Goal: Transaction & Acquisition: Obtain resource

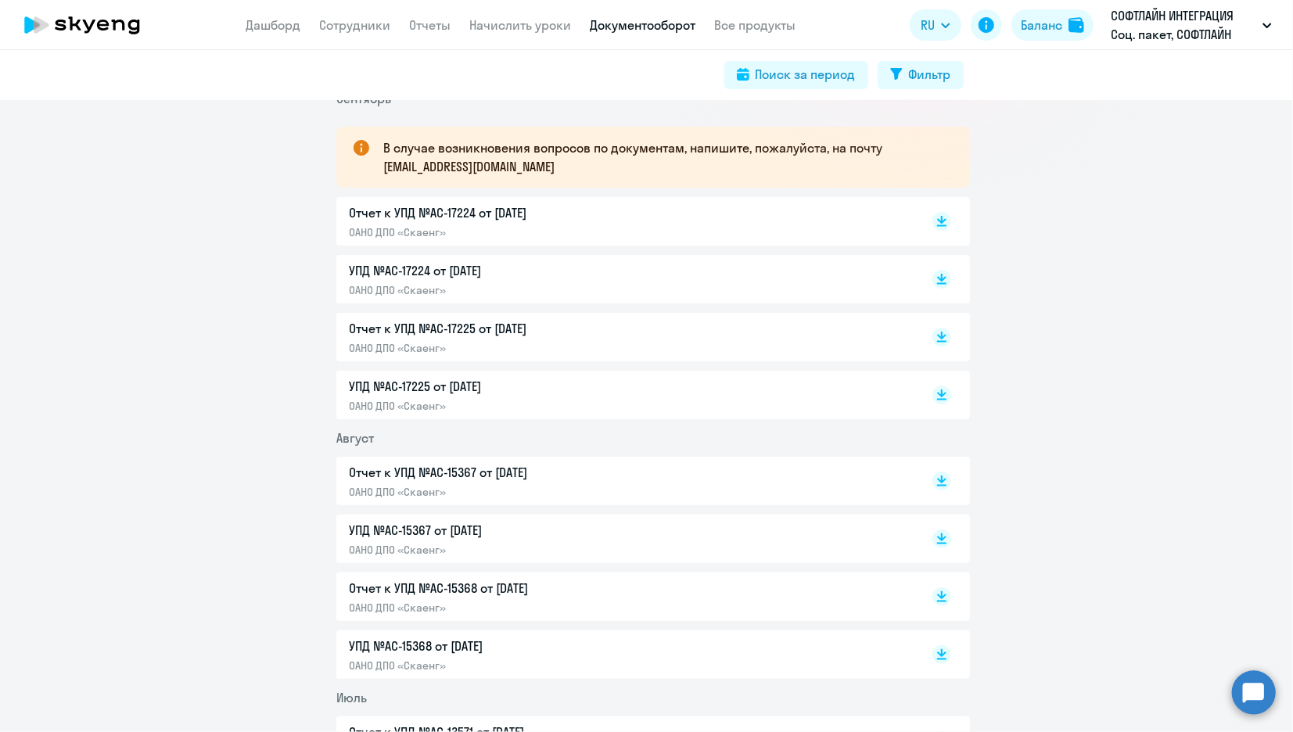
scroll to position [174, 0]
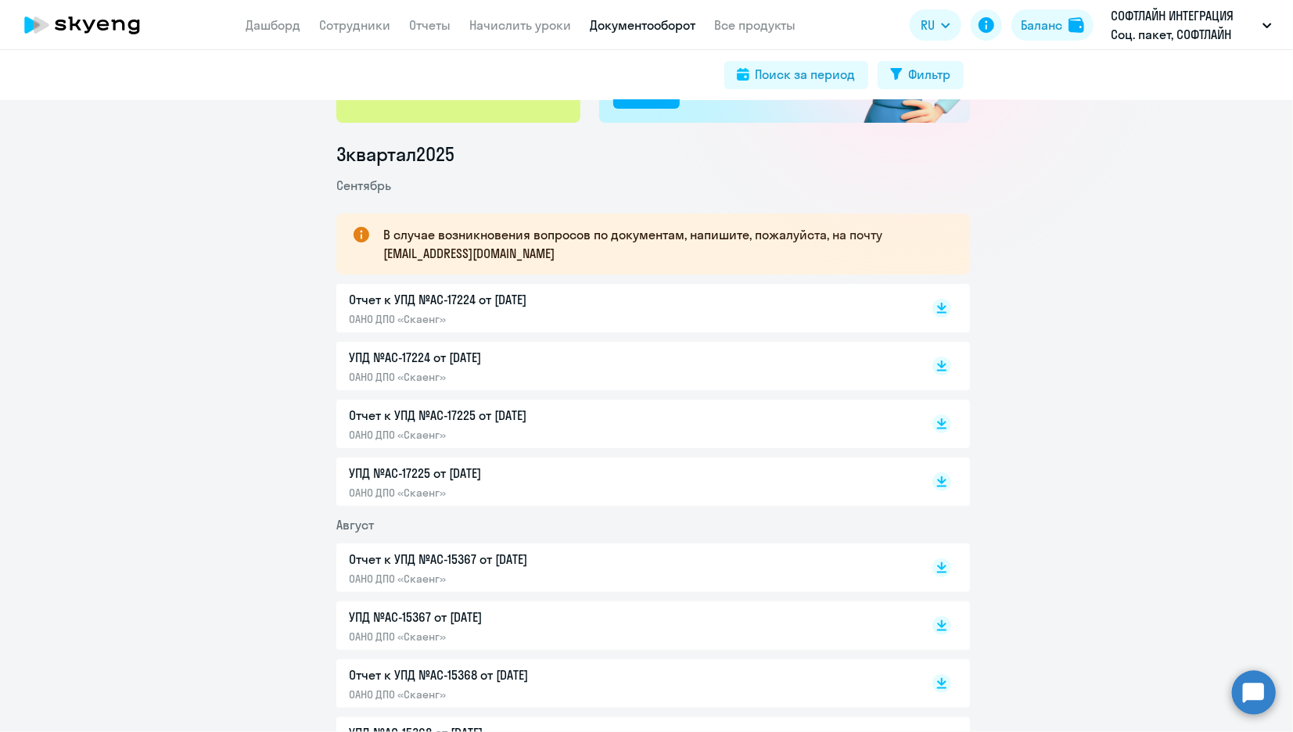
click at [450, 480] on p "УПД №AC-17225 от [DATE]" at bounding box center [513, 473] width 328 height 19
click at [457, 415] on p "Отчет к УПД №AC-17225 от [DATE]" at bounding box center [513, 415] width 328 height 19
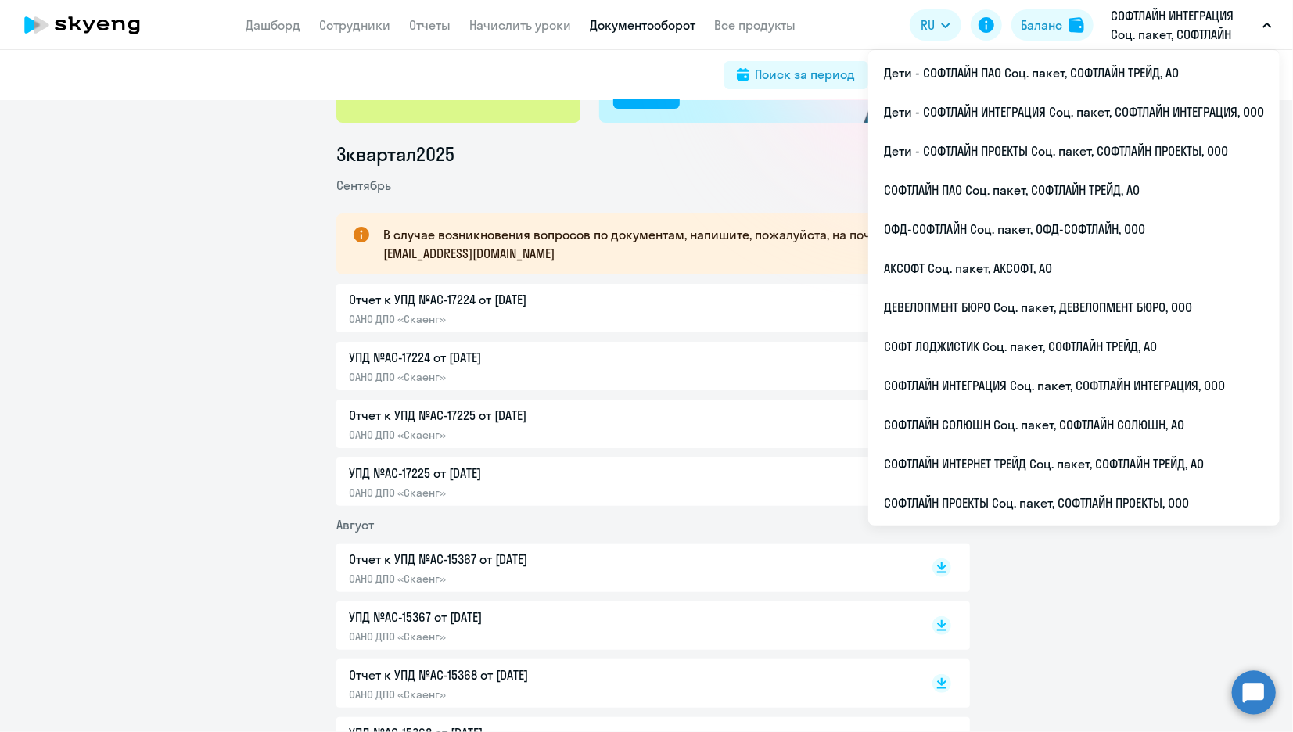
click at [1155, 29] on p "СОФТЛАЙН ИНТЕГРАЦИЯ Соц. пакет, СОФТЛАЙН ИНТЕГРАЦИЯ, ООО" at bounding box center [1182, 25] width 145 height 38
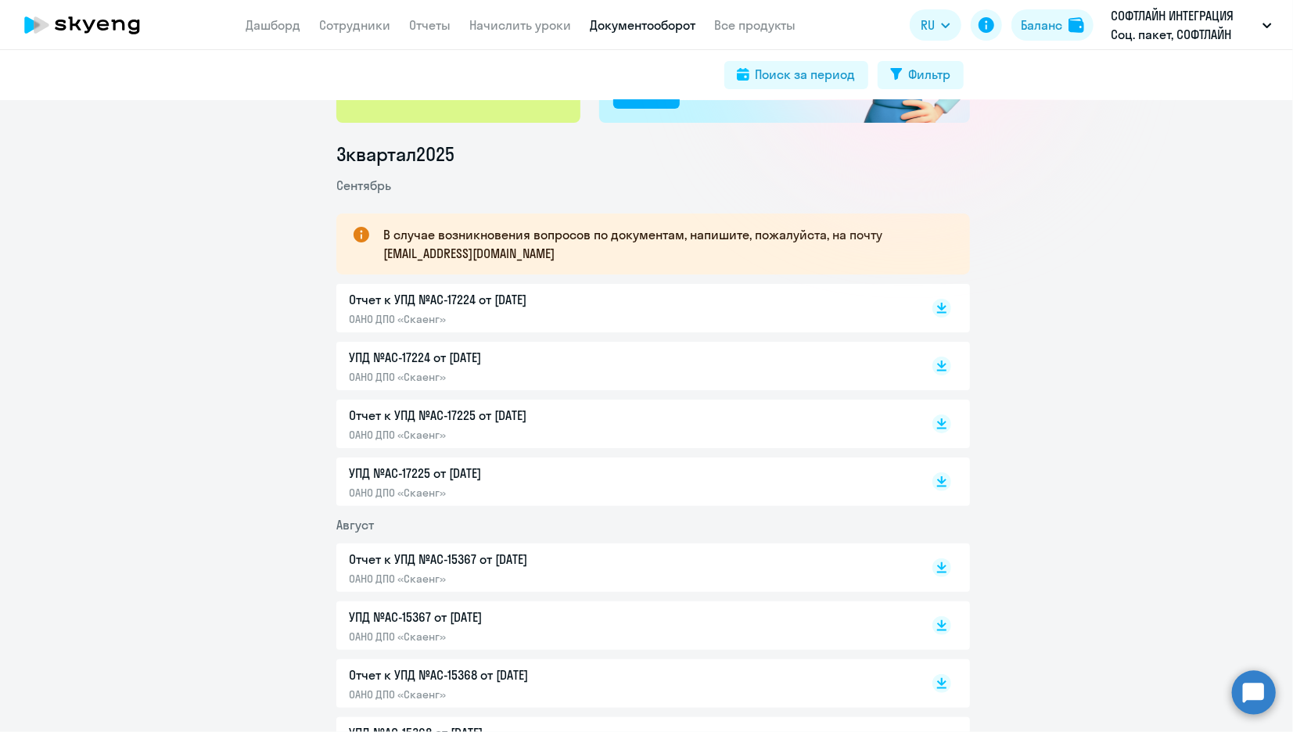
click at [1155, 29] on p "СОФТЛАЙН ИНТЕГРАЦИЯ Соц. пакет, СОФТЛАЙН ИНТЕГРАЦИЯ, ООО" at bounding box center [1182, 25] width 145 height 38
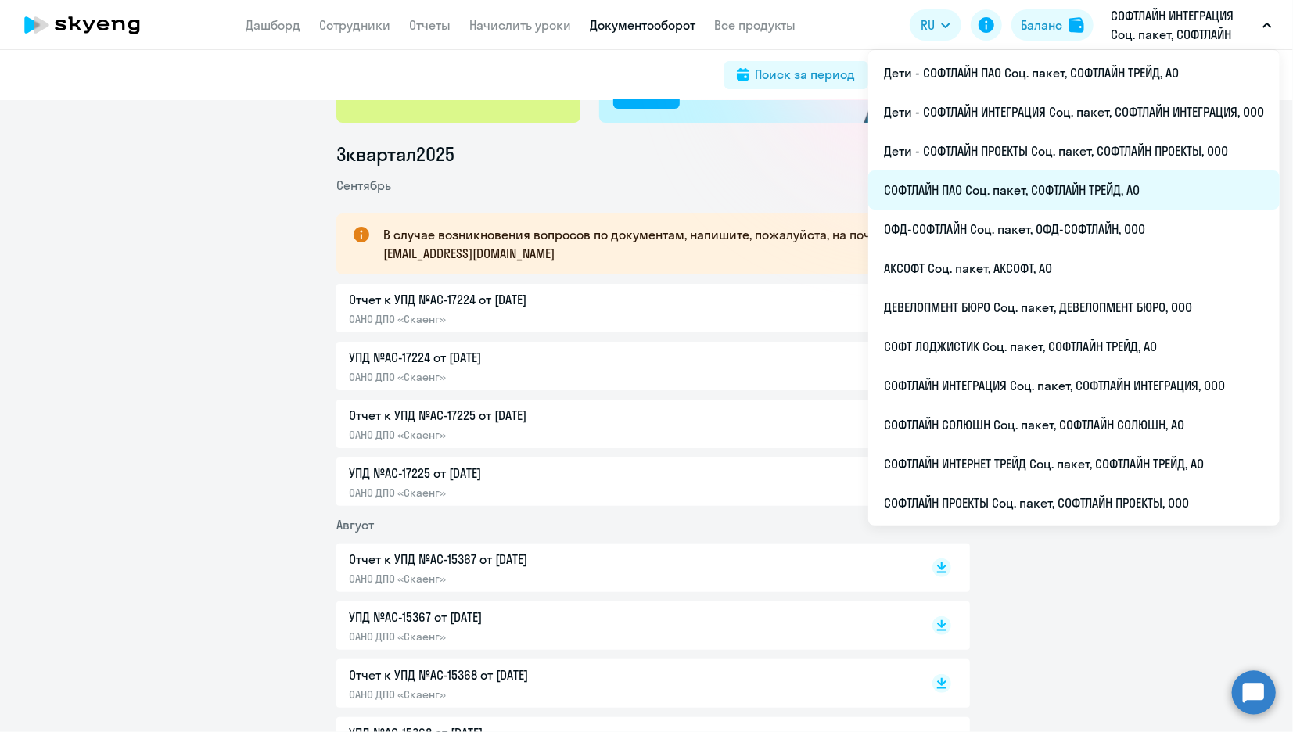
click at [934, 191] on li "СОФТЛАЙН ПАО Соц. пакет, СОФТЛАЙН ТРЕЙД, АО" at bounding box center [1073, 189] width 411 height 39
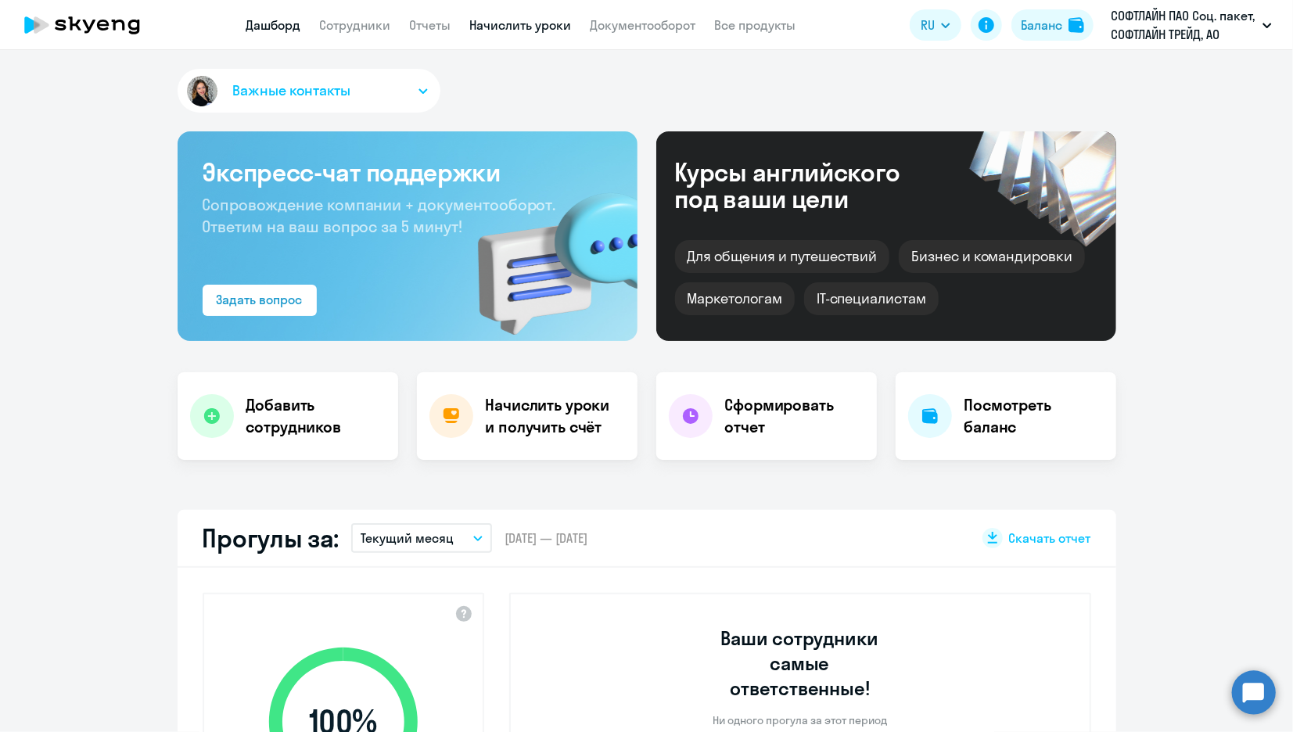
select select "30"
click at [607, 28] on link "Документооборот" at bounding box center [643, 25] width 106 height 16
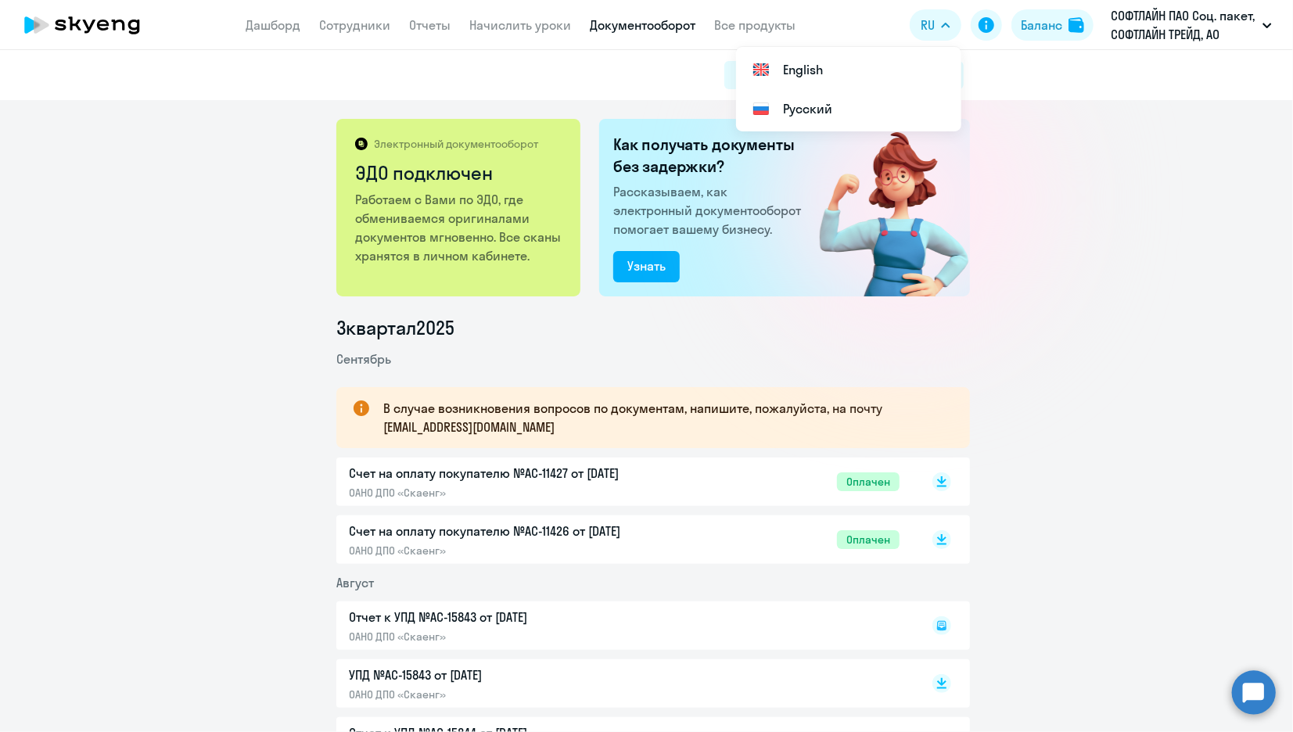
click at [1245, 687] on circle at bounding box center [1254, 692] width 44 height 44
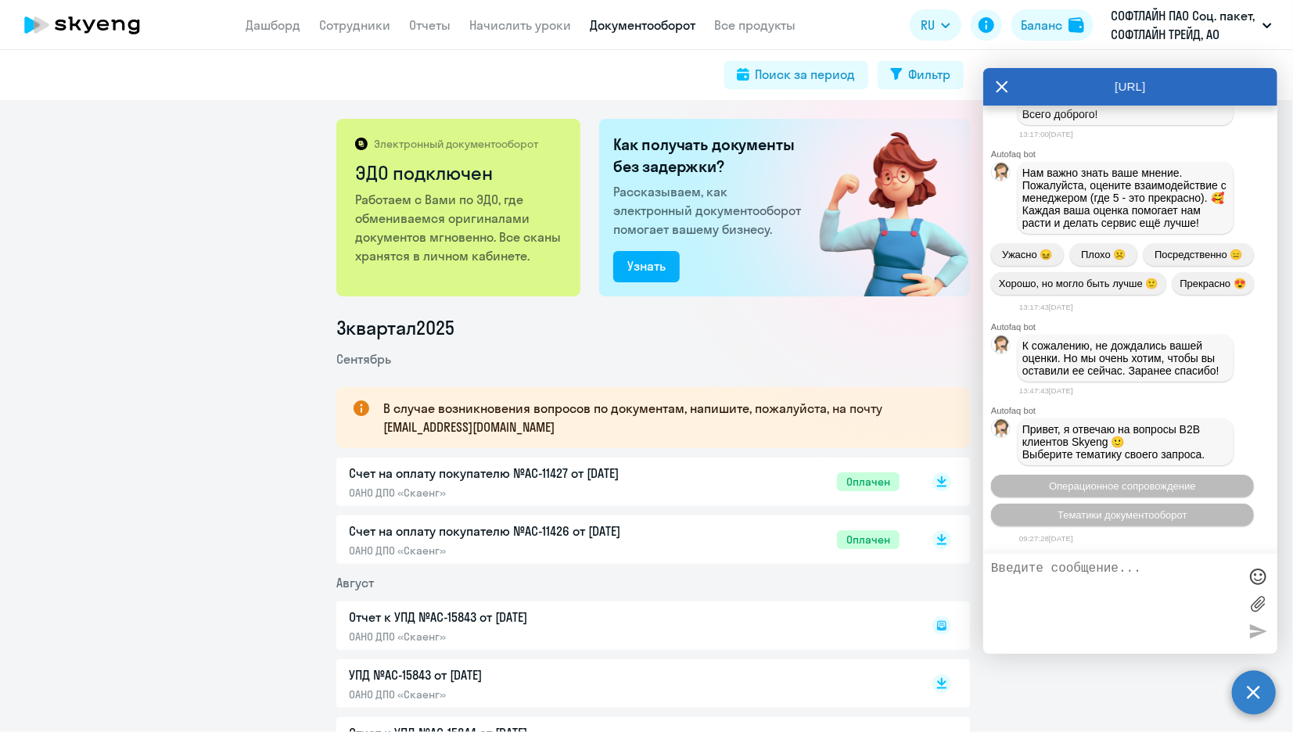
scroll to position [5849, 0]
click at [1155, 518] on span "Тематики документооборот" at bounding box center [1122, 515] width 130 height 12
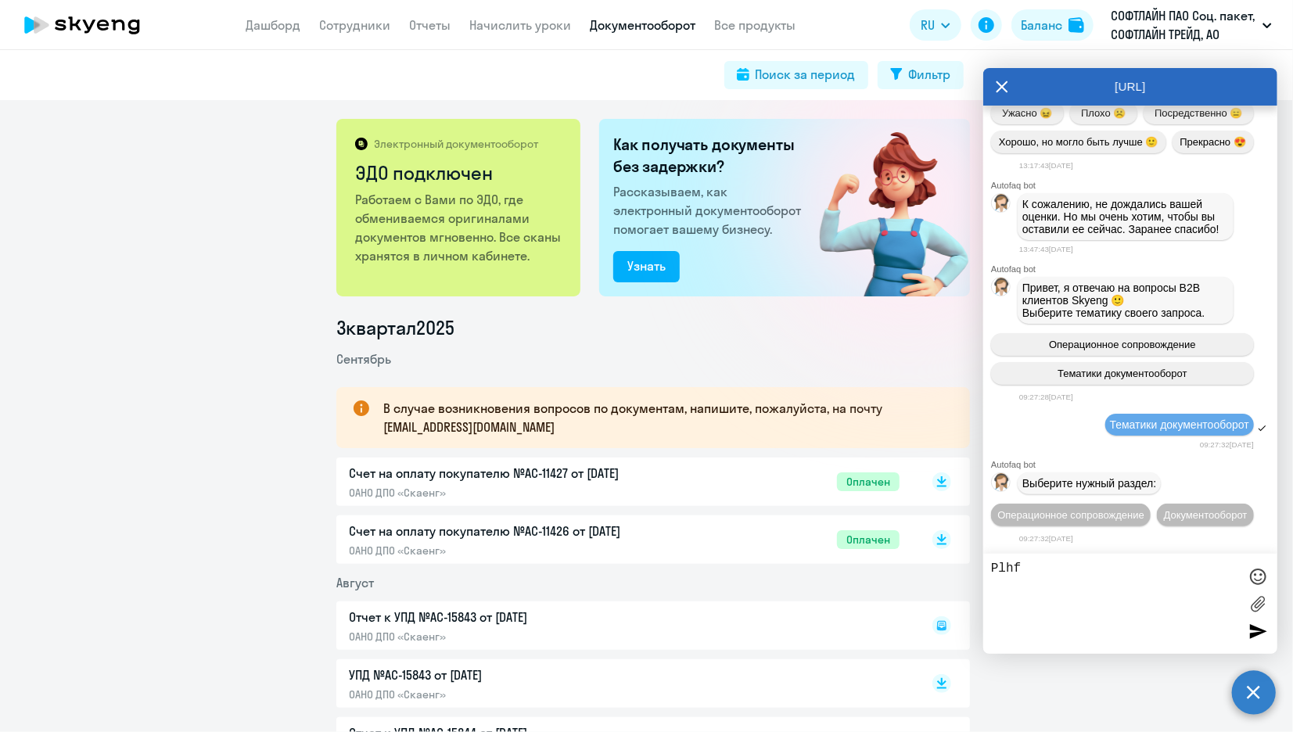
scroll to position [6017, 0]
click at [1158, 511] on button "Документооборот" at bounding box center [1205, 515] width 97 height 23
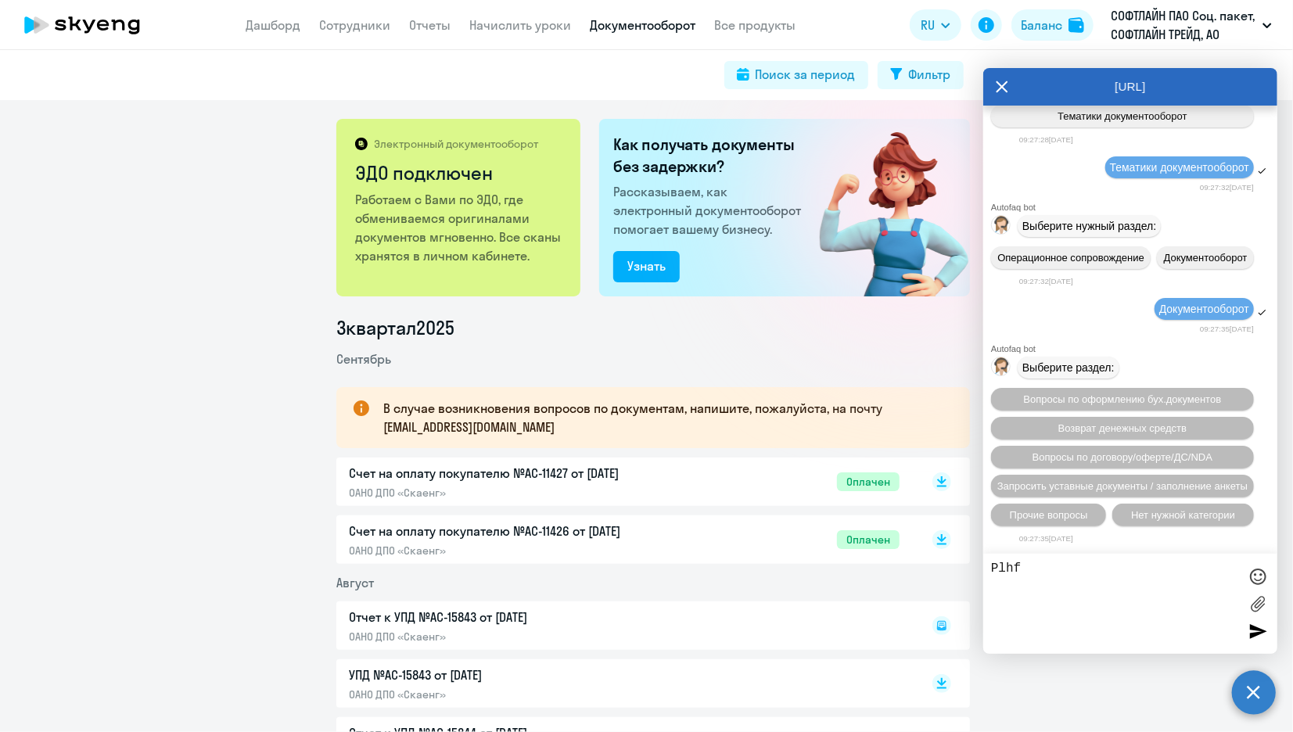
scroll to position [6271, 0]
click at [1069, 518] on span "Прочие вопросы" at bounding box center [1049, 515] width 78 height 12
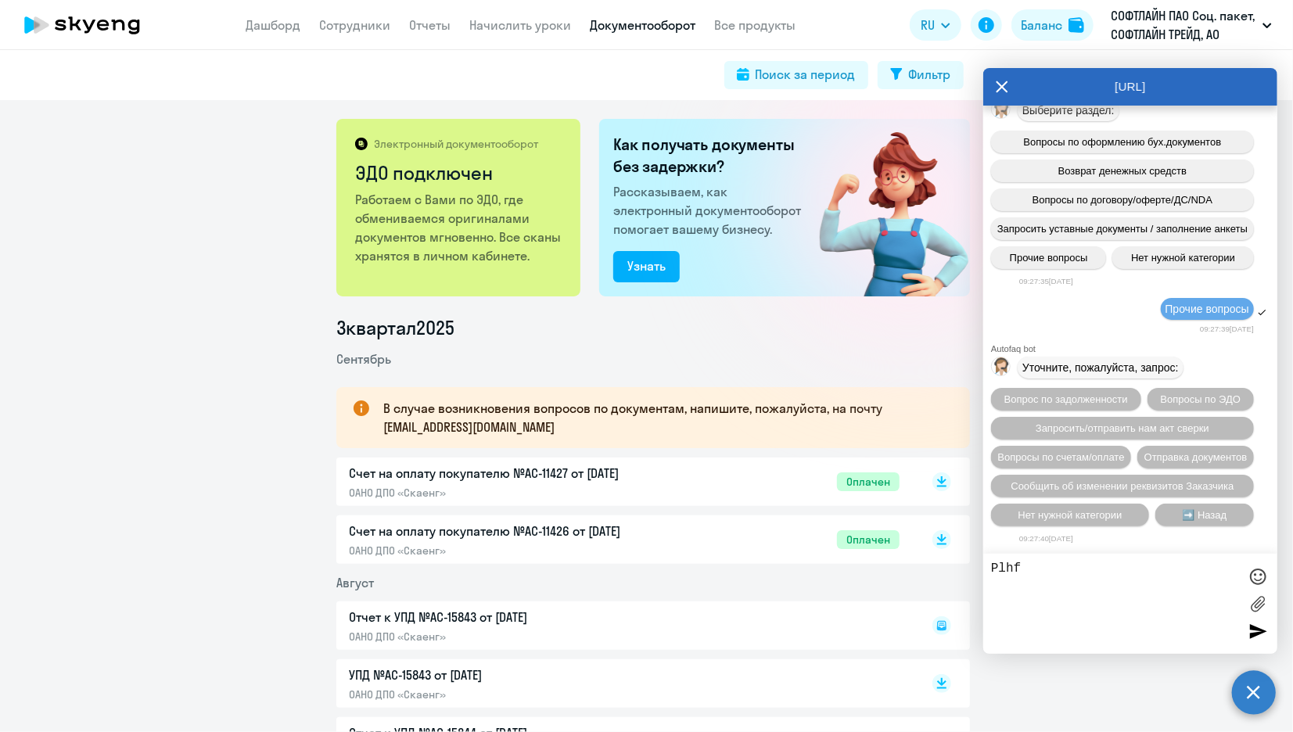
scroll to position [6555, 0]
click at [1144, 455] on span "Отправка документов" at bounding box center [1195, 457] width 103 height 12
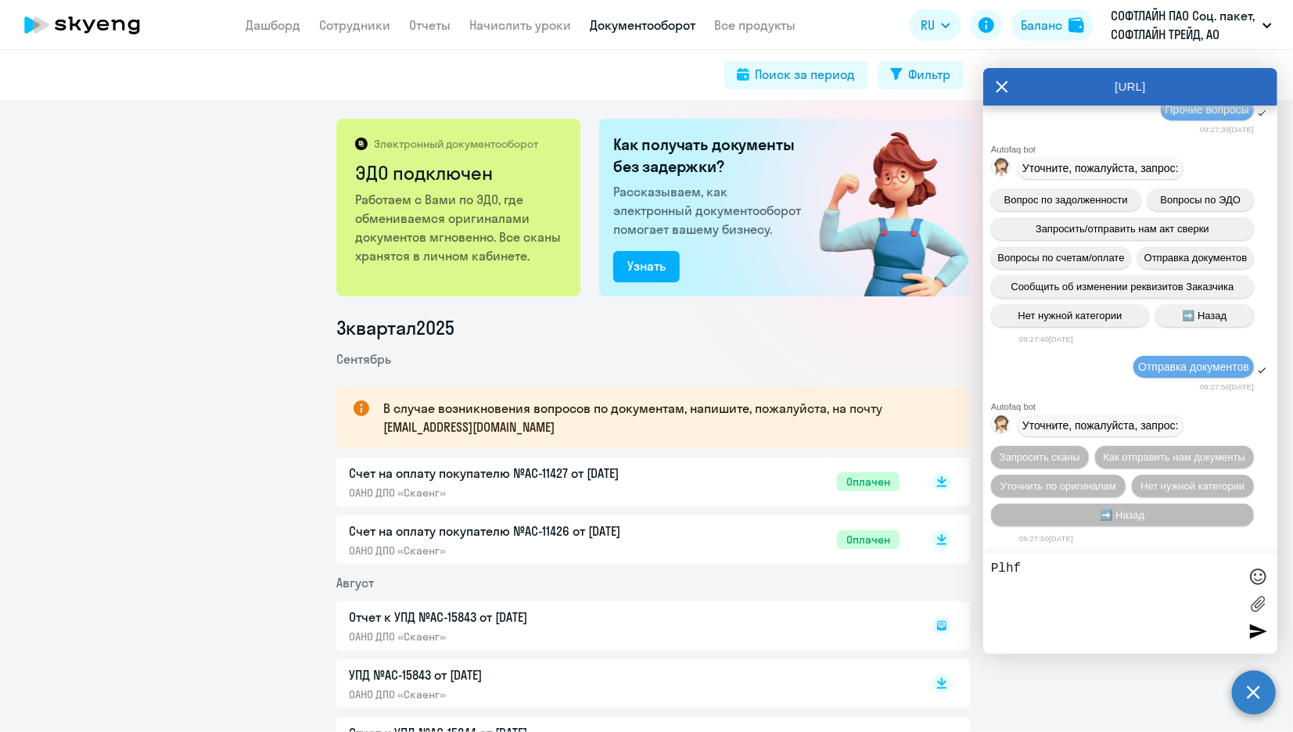
scroll to position [6782, 0]
click at [1080, 451] on span "Запросить сканы" at bounding box center [1039, 457] width 81 height 12
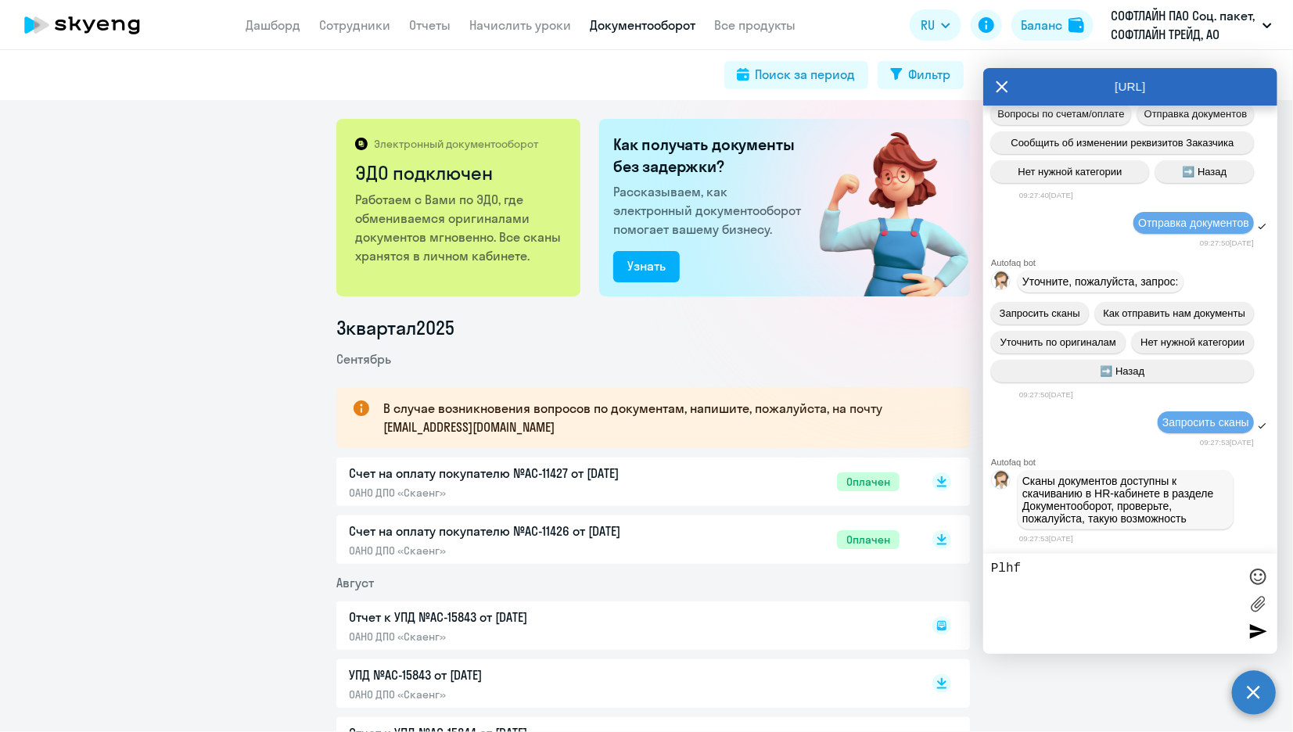
scroll to position [7032, 0]
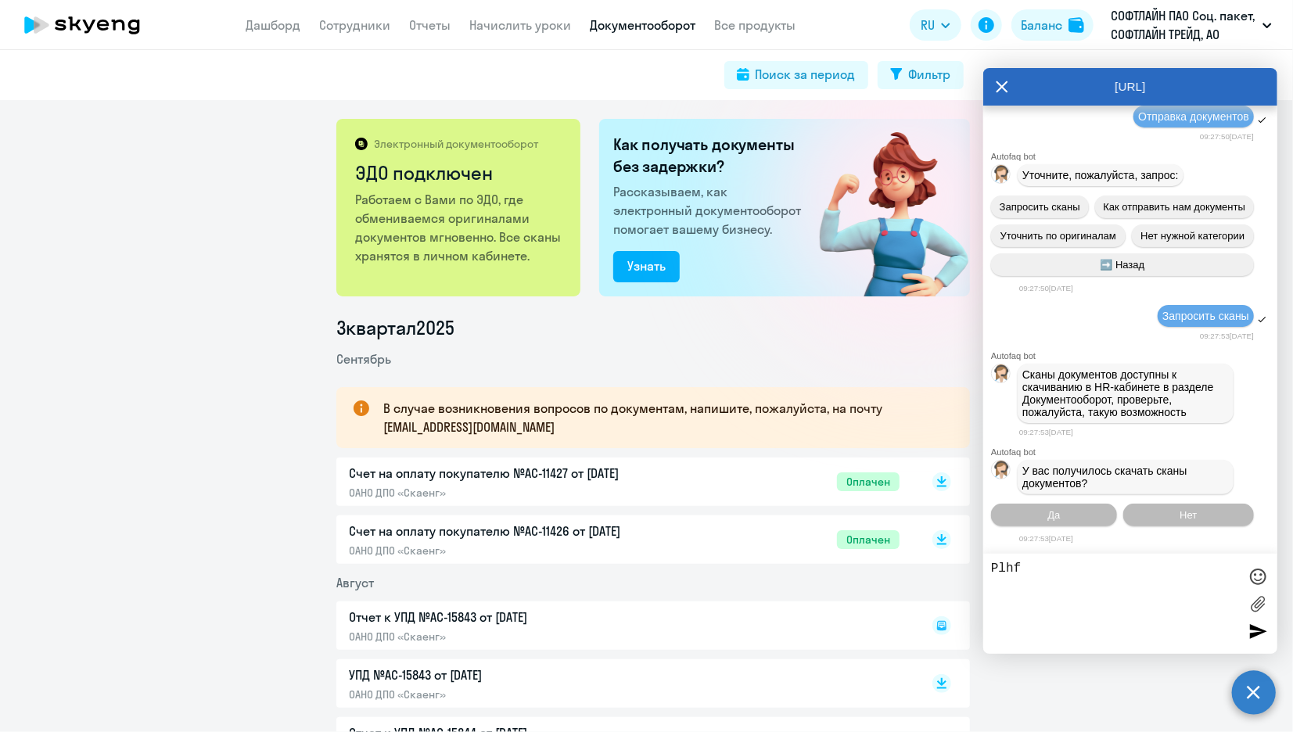
click at [1168, 528] on div "Да Нет" at bounding box center [1130, 514] width 294 height 35
click at [1166, 515] on button "Нет" at bounding box center [1188, 515] width 131 height 23
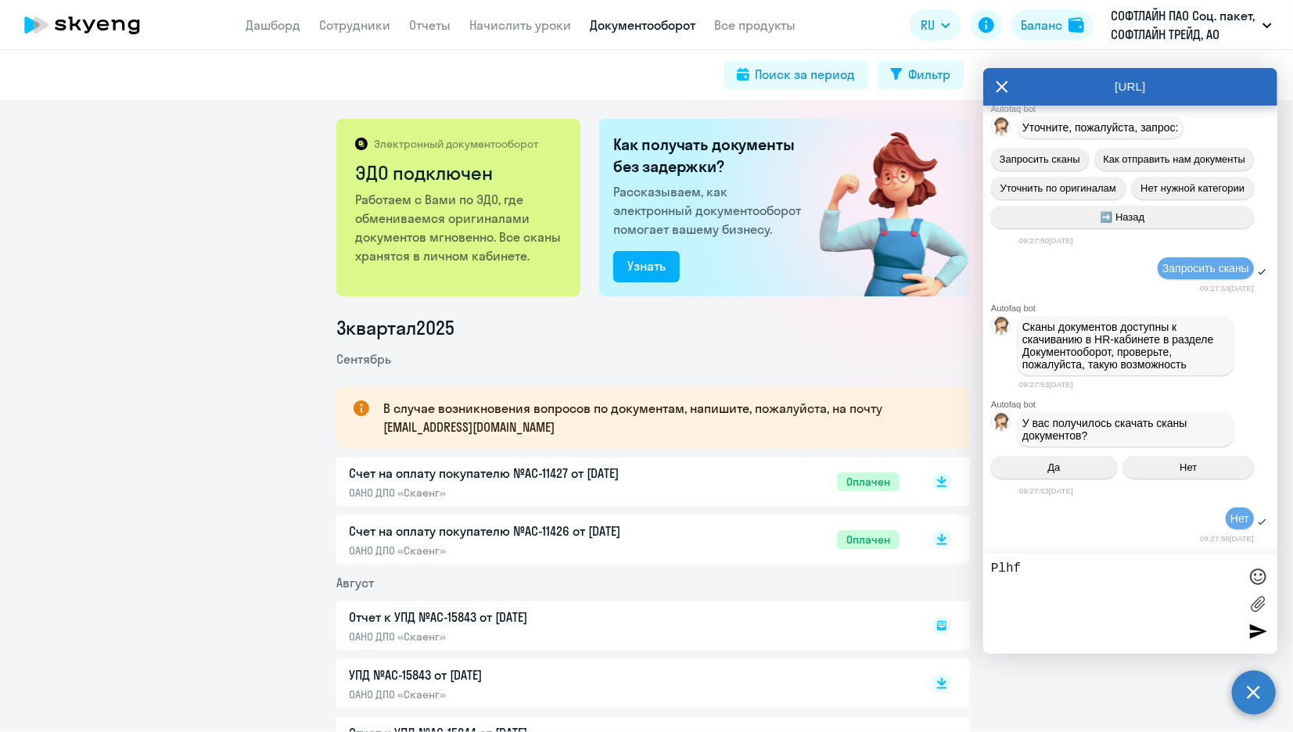
click at [1046, 569] on textarea "Plhf" at bounding box center [1114, 603] width 247 height 84
drag, startPoint x: 1046, startPoint y: 568, endPoint x: 807, endPoint y: 554, distance: 239.7
click at [807, 554] on body "Дашборд Сотрудники Отчеты Начислить уроки Документооборот Все продукты Дашборд …" at bounding box center [646, 366] width 1293 height 732
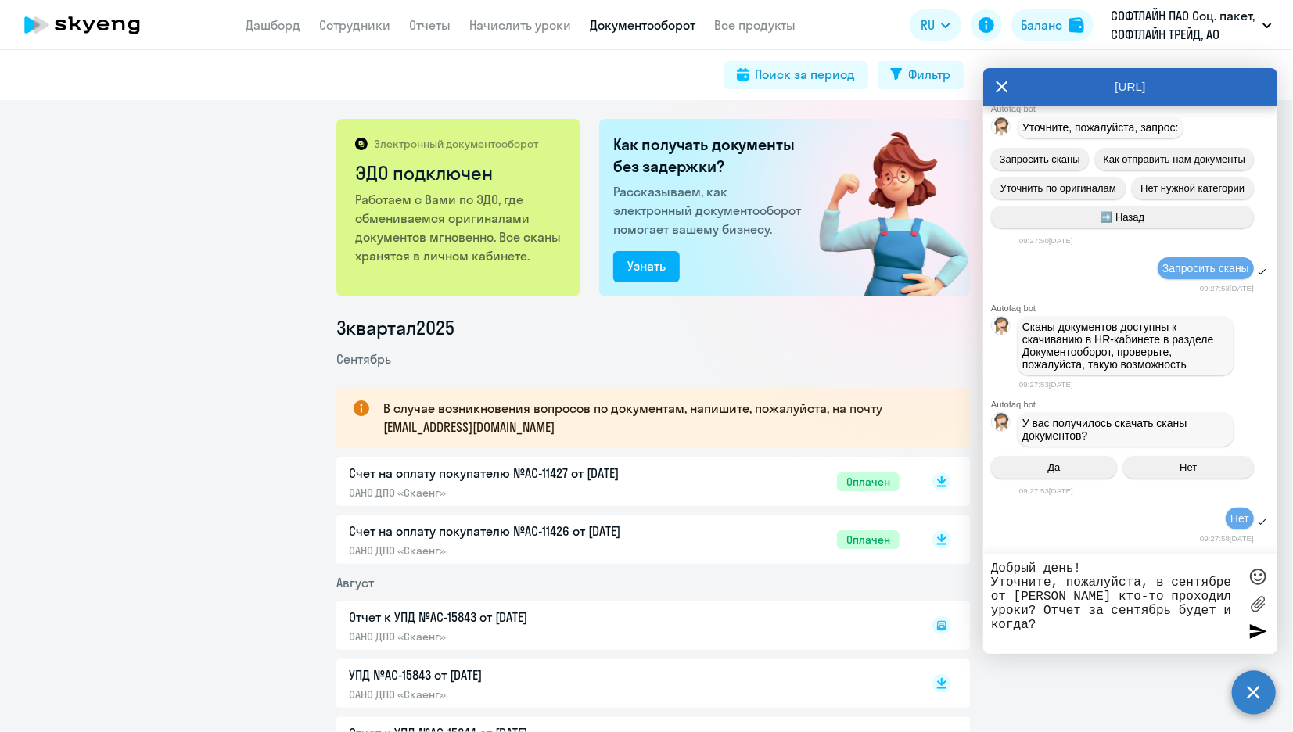
type textarea "Добрый день! Уточните, пожалуйста, в сентябре от [PERSON_NAME] кто-то проходил …"
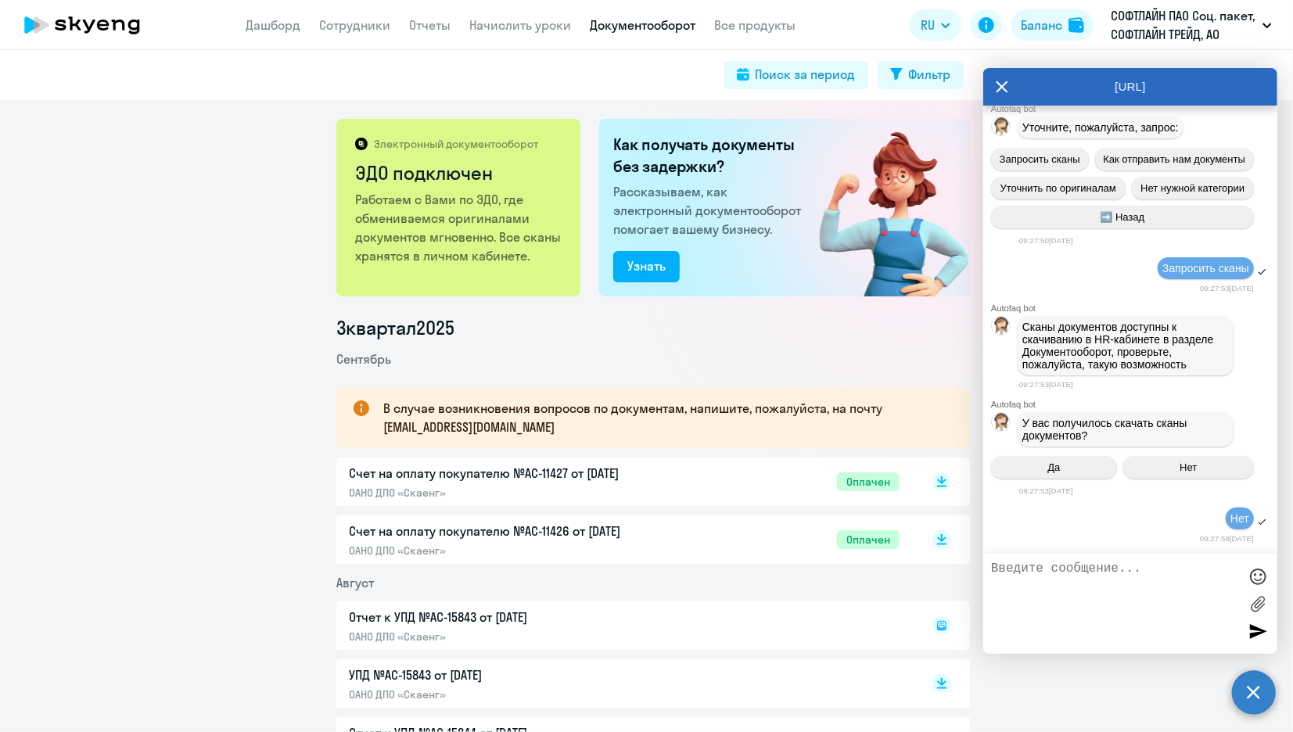
scroll to position [7164, 0]
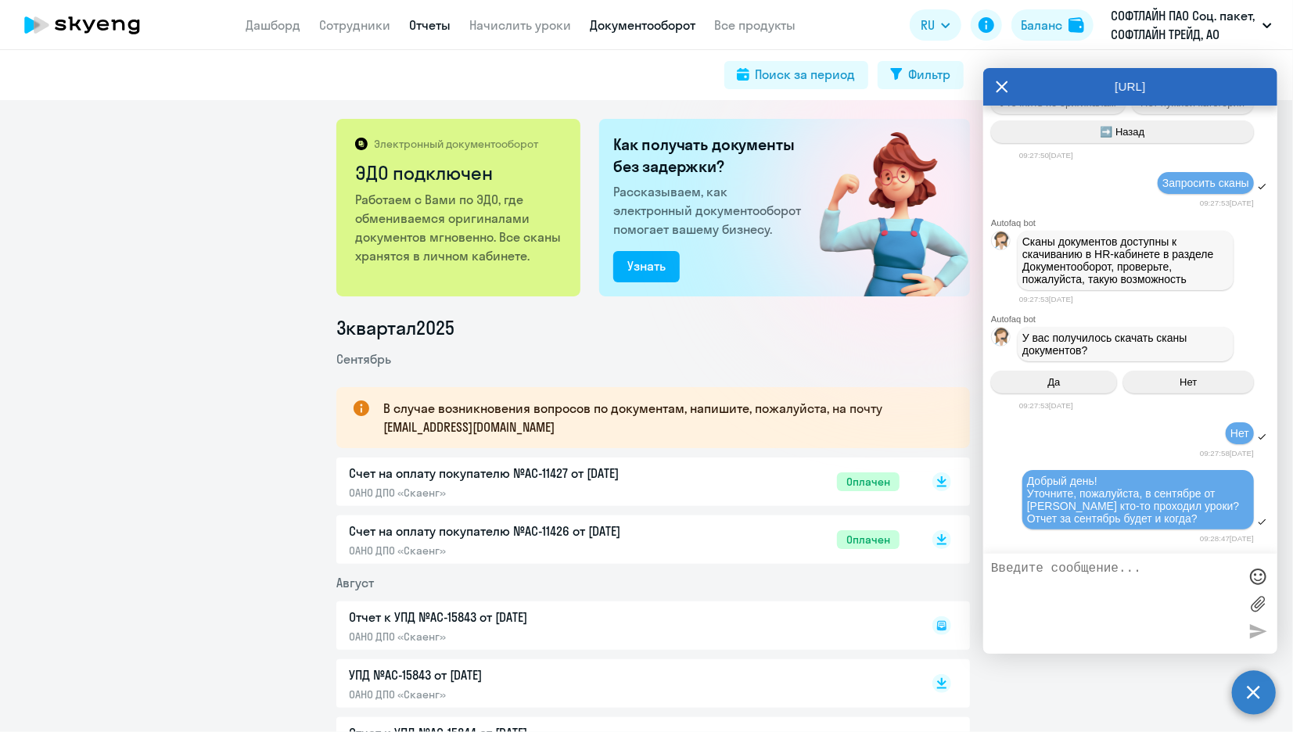
click at [433, 23] on link "Отчеты" at bounding box center [430, 25] width 41 height 16
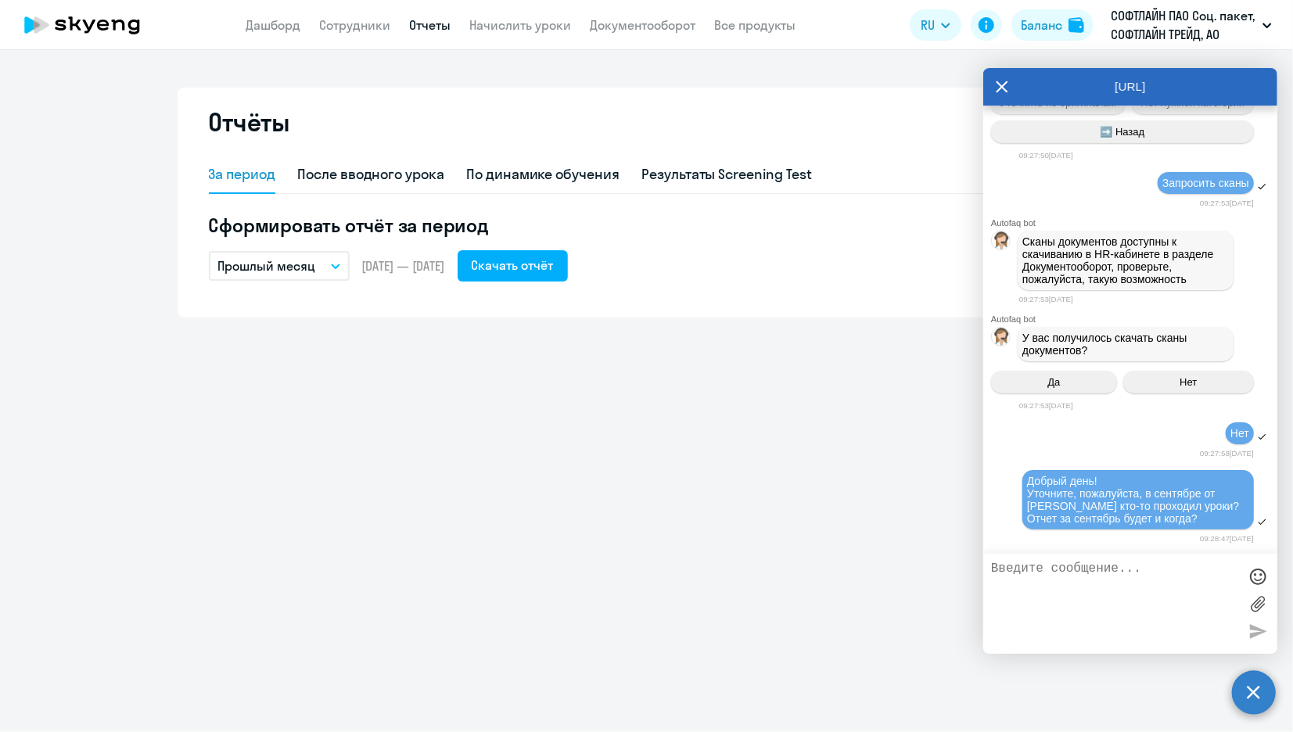
click at [297, 267] on p "Прошлый месяц" at bounding box center [267, 265] width 98 height 19
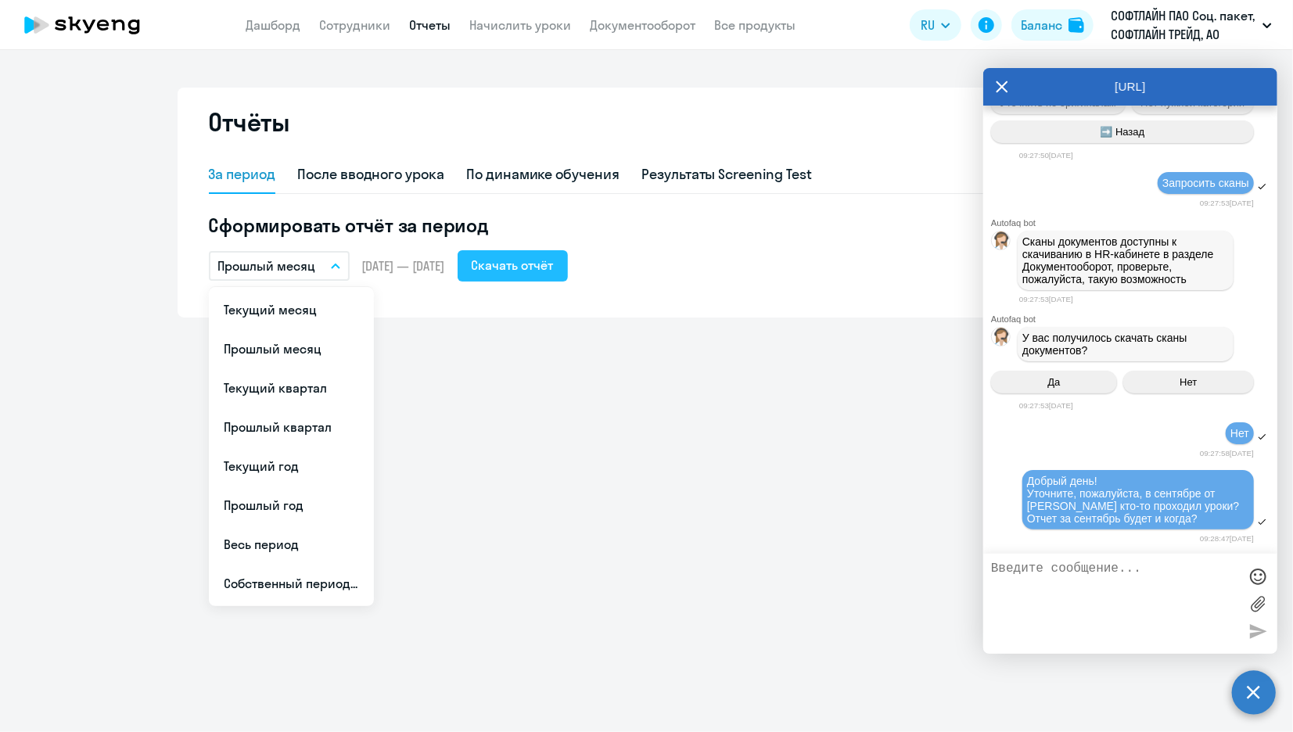
click at [550, 261] on div "Скачать отчёт" at bounding box center [513, 265] width 82 height 19
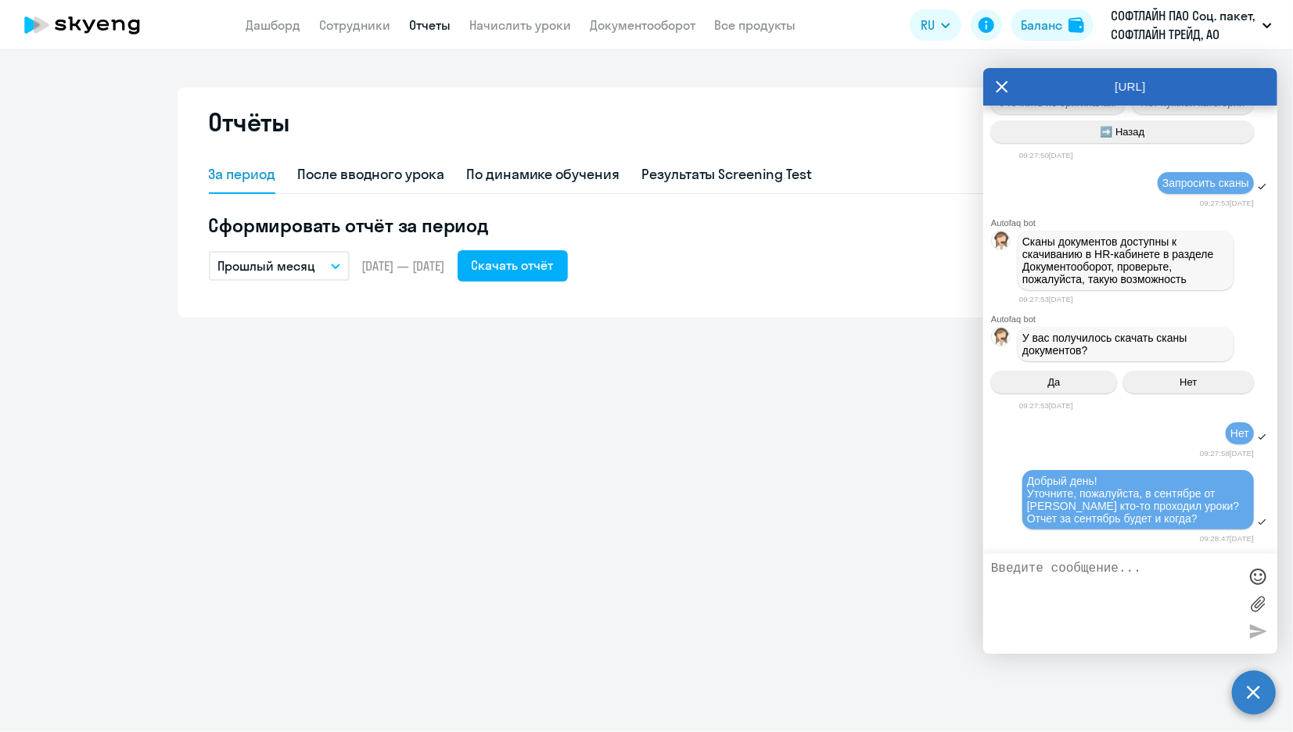
scroll to position [7163, 0]
click at [665, 28] on link "Документооборот" at bounding box center [643, 25] width 106 height 16
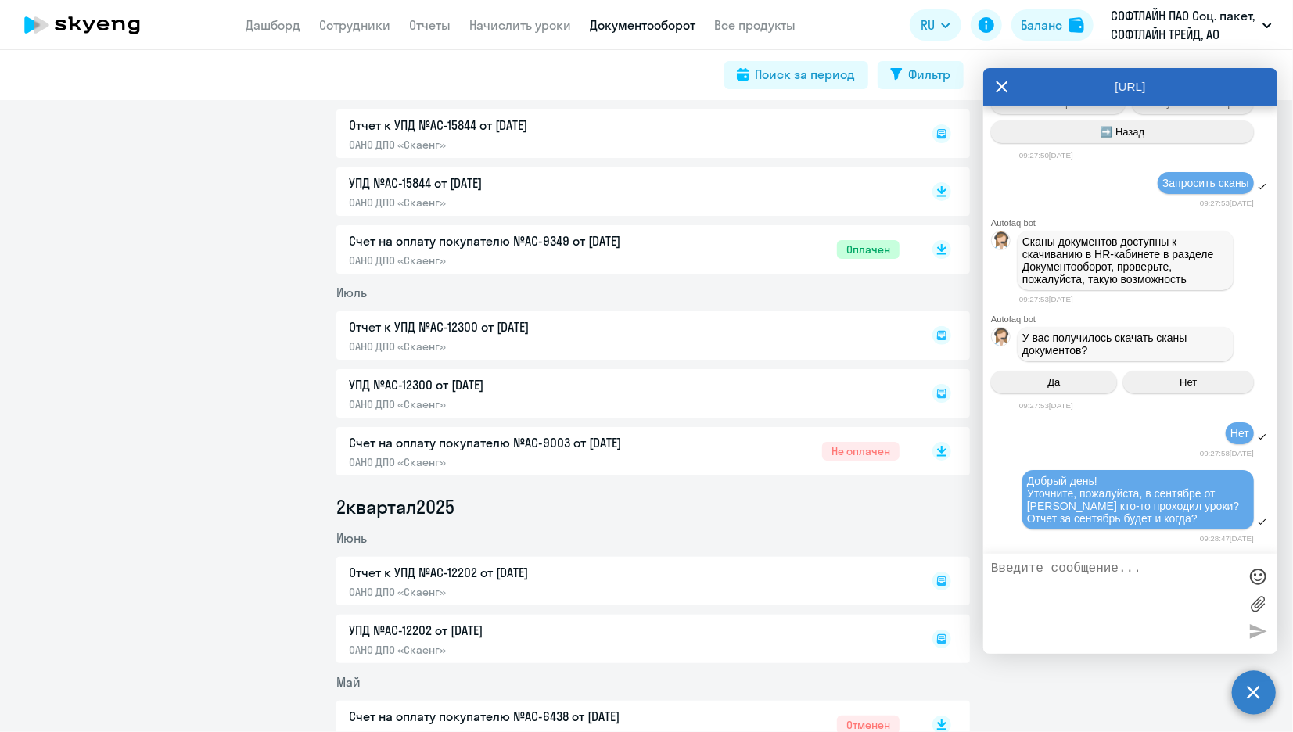
scroll to position [694, 0]
